Goal: Task Accomplishment & Management: Use online tool/utility

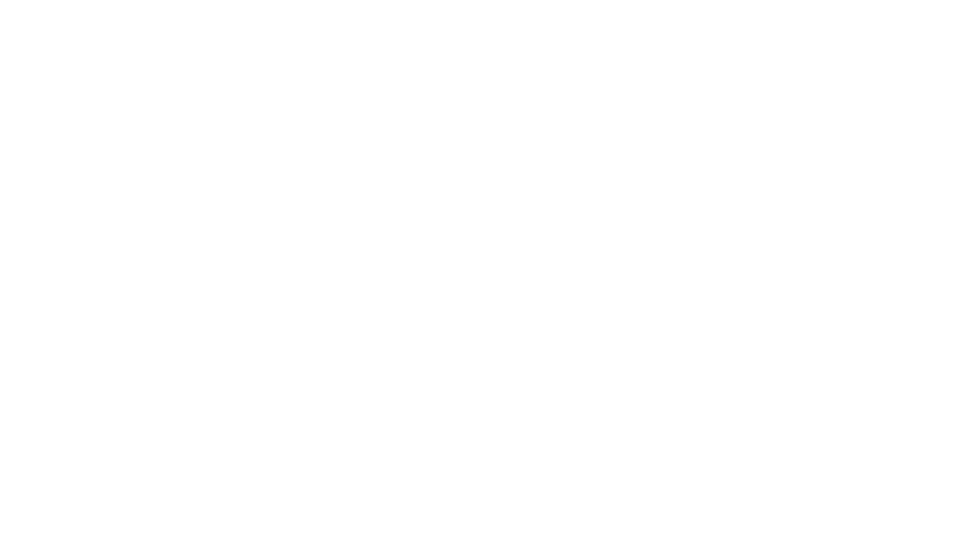
click at [926, 32] on div at bounding box center [483, 269] width 967 height 538
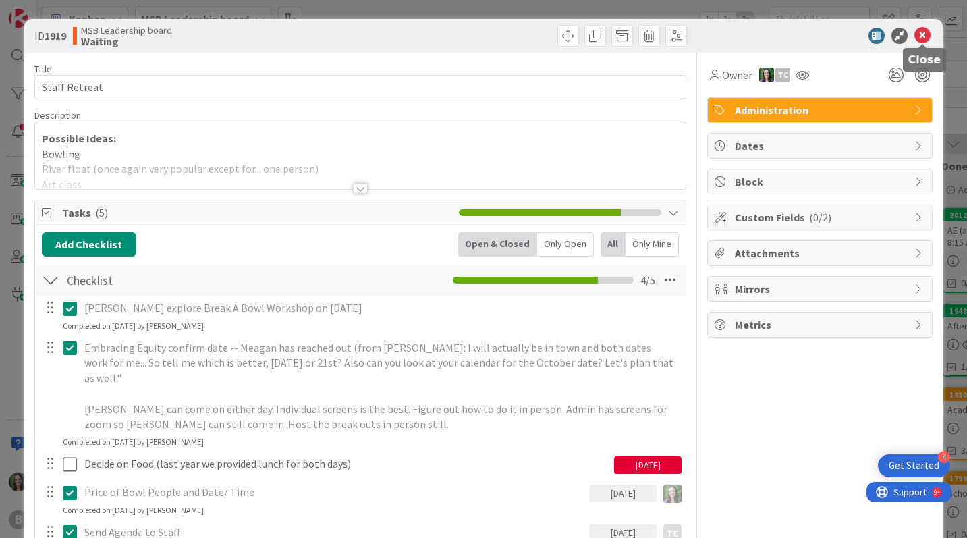
click at [923, 32] on icon at bounding box center [923, 36] width 16 height 16
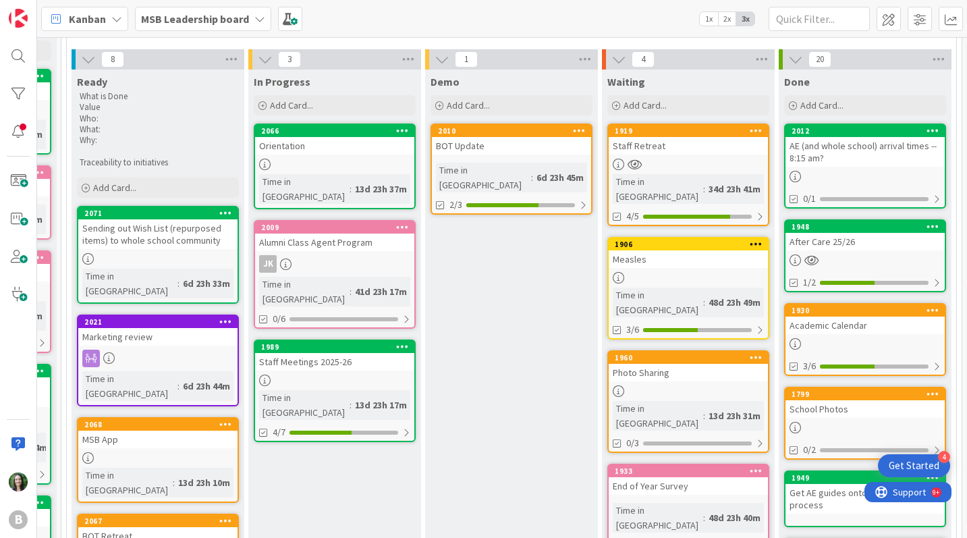
scroll to position [84, 155]
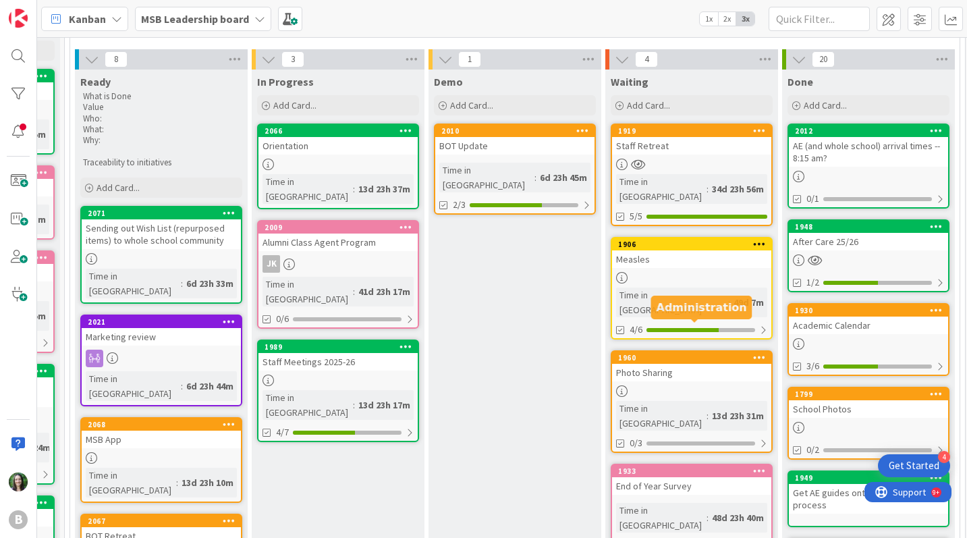
click at [672, 353] on div "1960" at bounding box center [694, 357] width 153 height 9
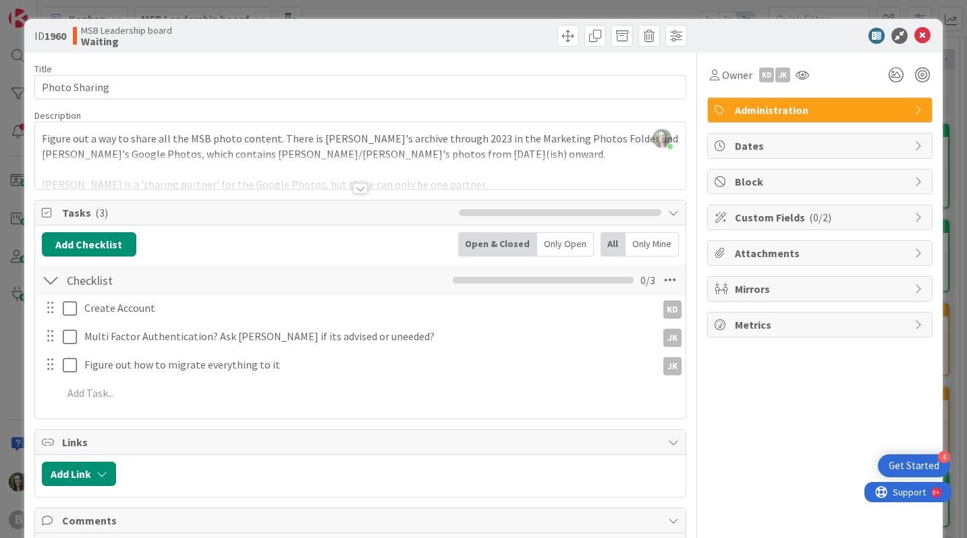
click at [362, 188] on div at bounding box center [360, 188] width 15 height 11
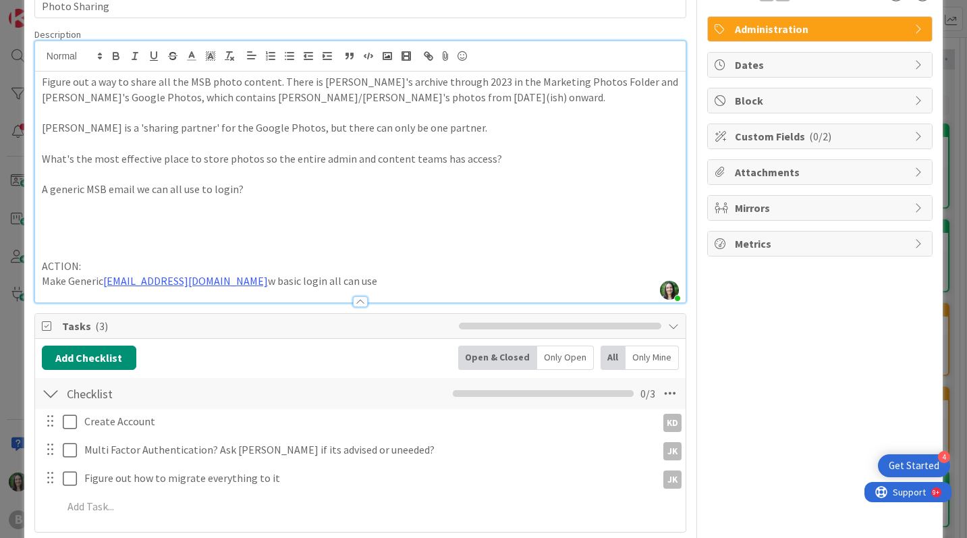
scroll to position [88, 0]
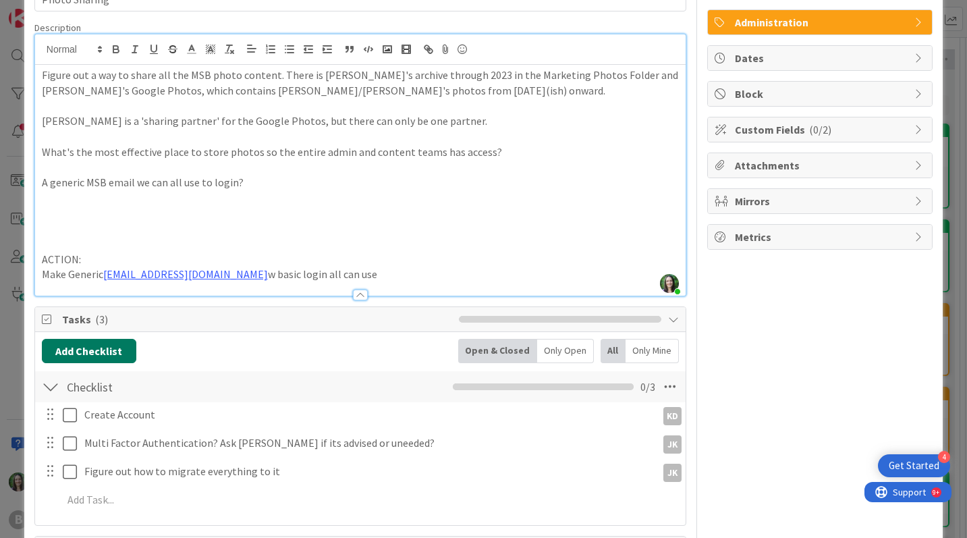
click at [99, 347] on button "Add Checklist" at bounding box center [89, 351] width 94 height 24
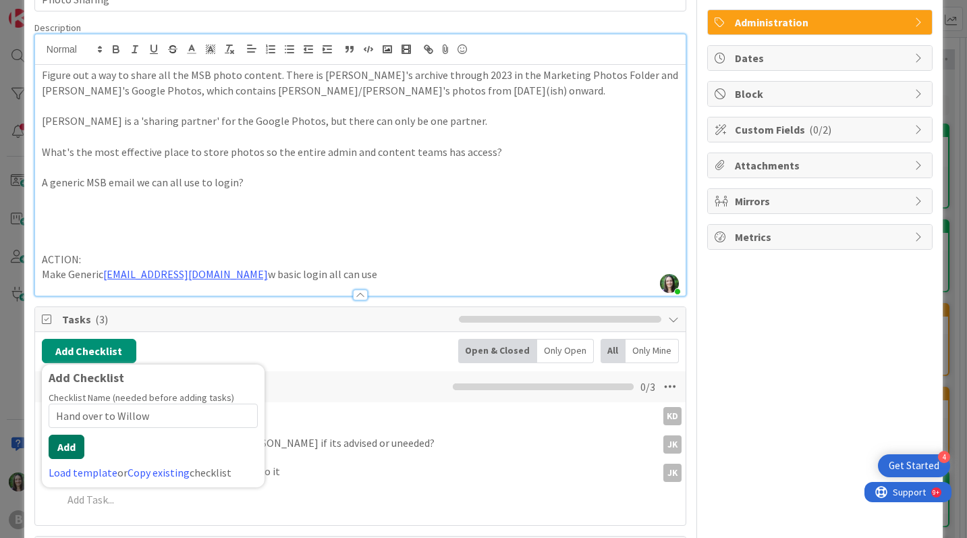
type input "Hand over to Willow"
click at [74, 445] on button "Add" at bounding box center [67, 447] width 36 height 24
